Goal: Navigation & Orientation: Find specific page/section

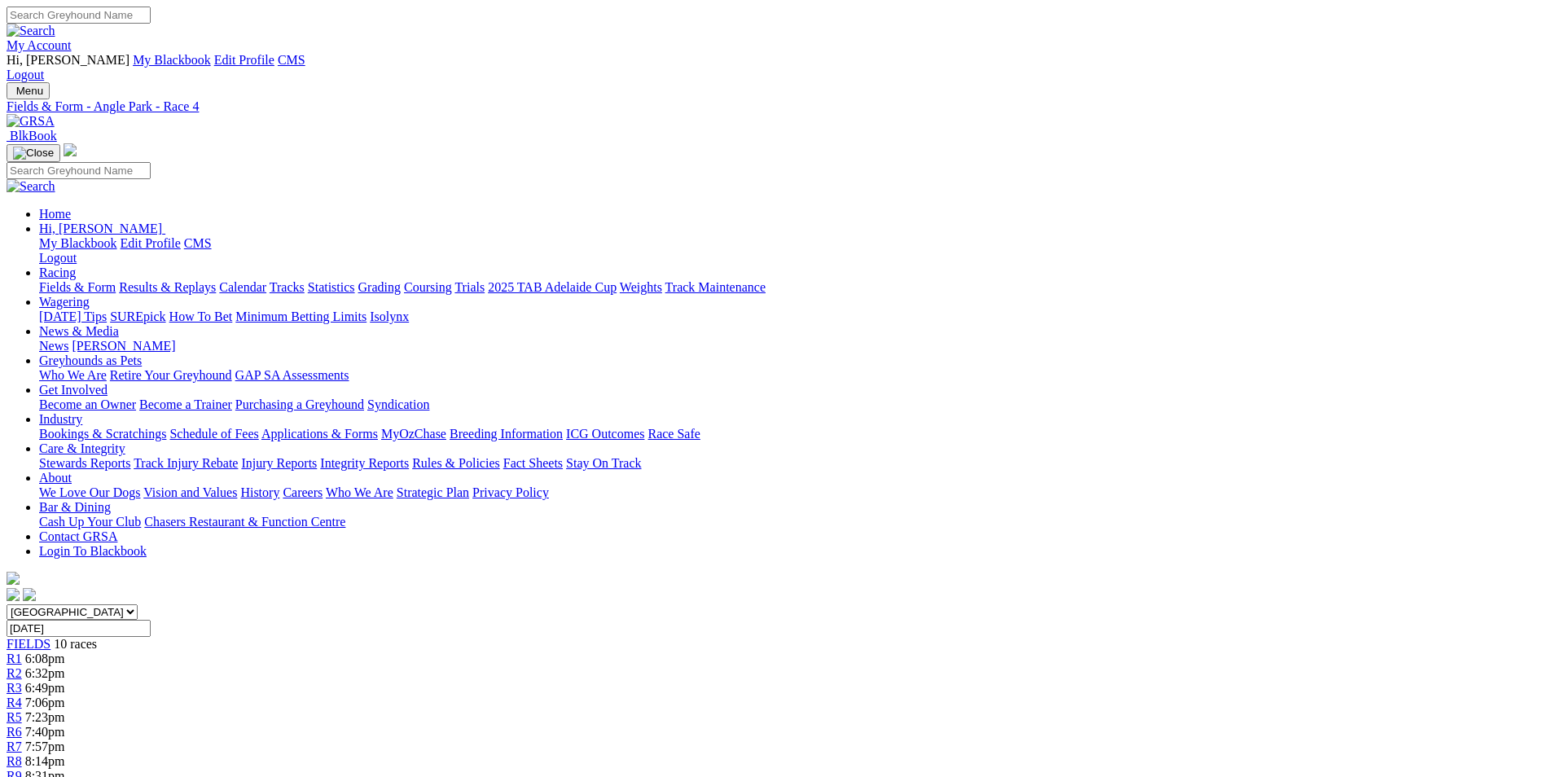
click at [55, 114] on img at bounding box center [31, 121] width 48 height 15
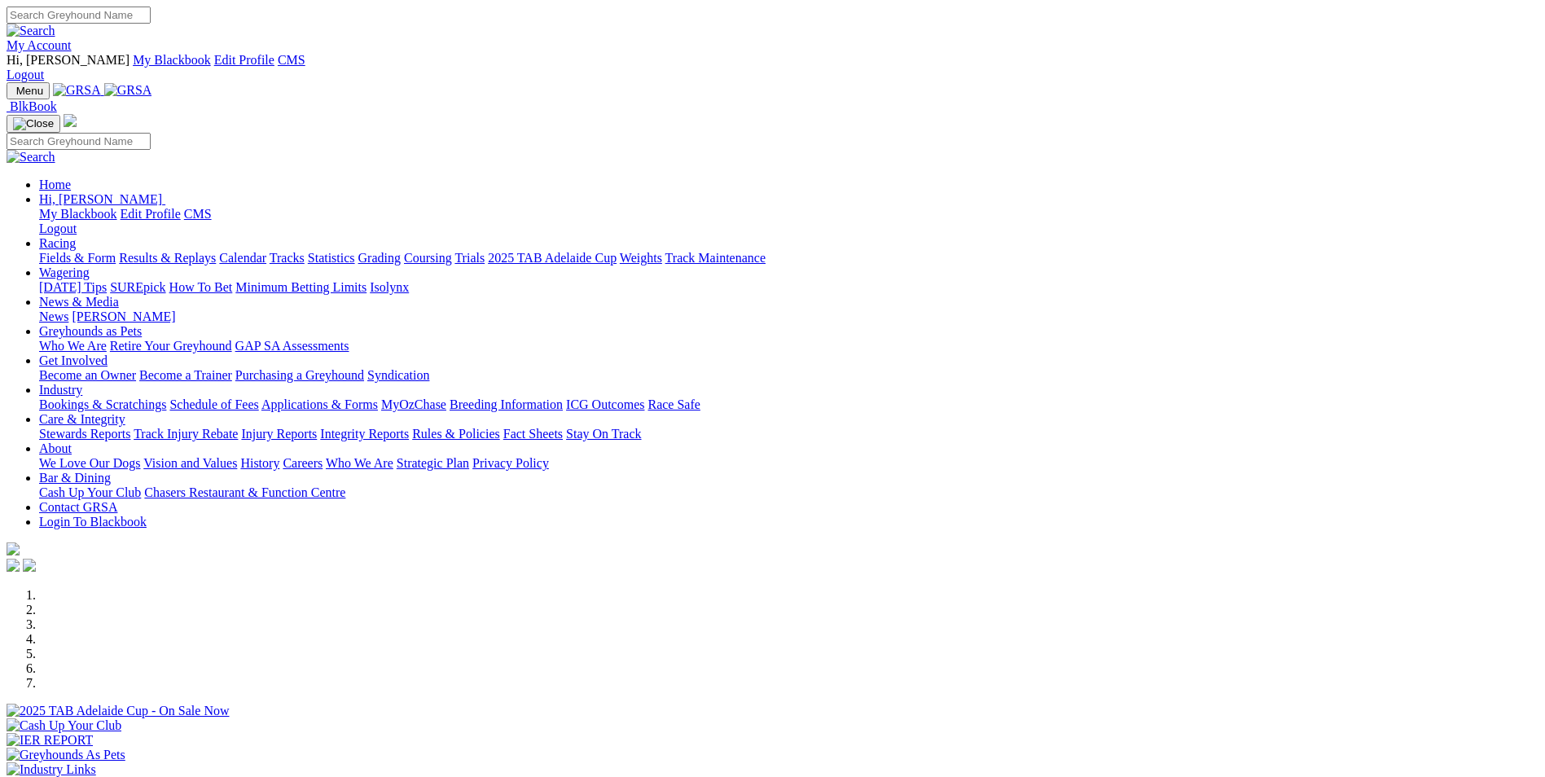
click at [108, 354] on link "Get Involved" at bounding box center [73, 361] width 68 height 14
